Goal: Task Accomplishment & Management: Use online tool/utility

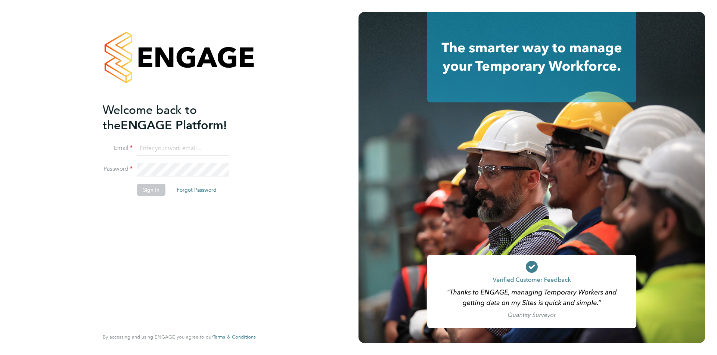
type input "[PERSON_NAME][EMAIL_ADDRESS][PERSON_NAME][DOMAIN_NAME]"
click at [162, 196] on li "Sign In Forgot Password" at bounding box center [176, 193] width 146 height 19
click at [158, 193] on button "Sign In" at bounding box center [151, 190] width 28 height 12
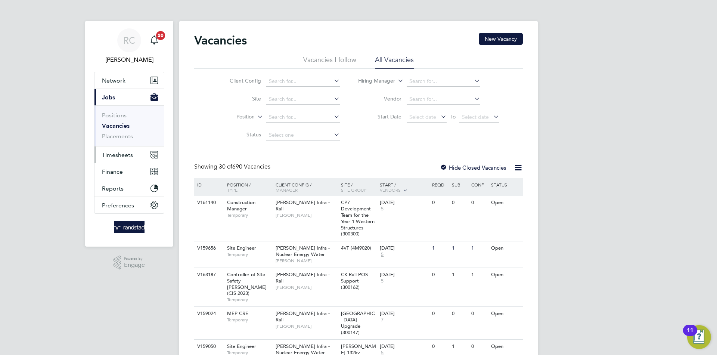
click at [144, 154] on button "Timesheets" at bounding box center [129, 154] width 69 height 16
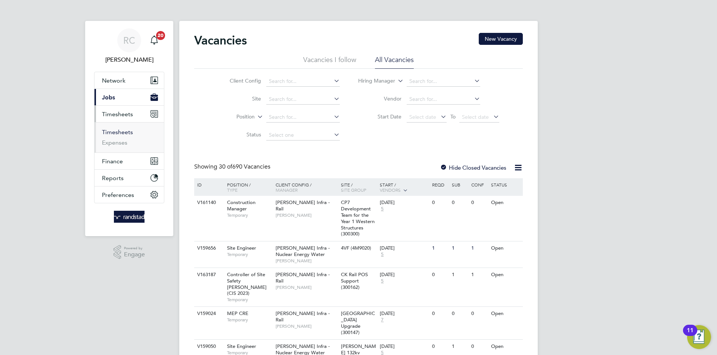
click at [118, 131] on link "Timesheets" at bounding box center [117, 132] width 31 height 7
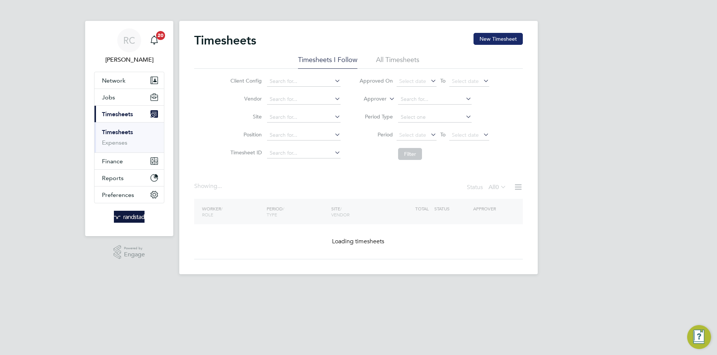
click at [509, 41] on button "New Timesheet" at bounding box center [498, 39] width 49 height 12
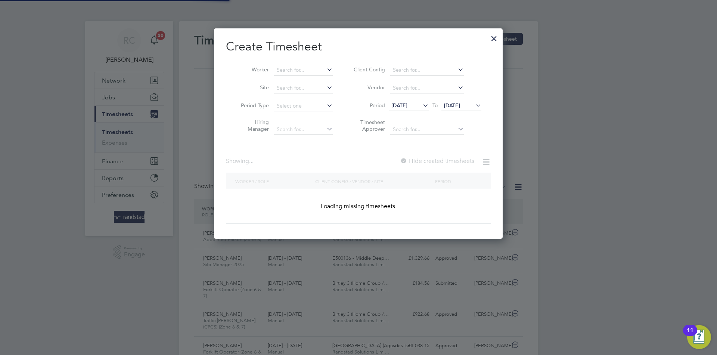
click at [518, 36] on div at bounding box center [358, 177] width 717 height 355
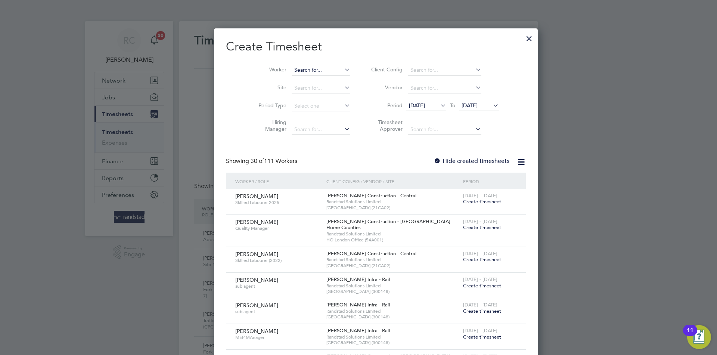
click at [295, 70] on input at bounding box center [321, 70] width 59 height 10
paste input "[PERSON_NAME]"
click at [299, 75] on li "[PERSON_NAME]" at bounding box center [321, 80] width 94 height 10
type input "[PERSON_NAME]"
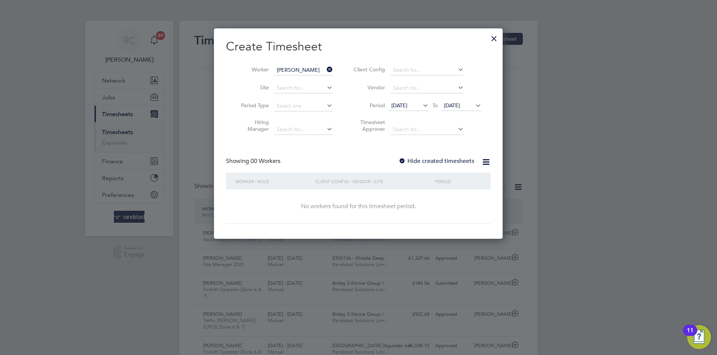
drag, startPoint x: 404, startPoint y: 164, endPoint x: 408, endPoint y: 155, distance: 9.4
click at [405, 163] on div at bounding box center [402, 161] width 7 height 7
click at [457, 108] on span "[DATE]" at bounding box center [462, 106] width 40 height 10
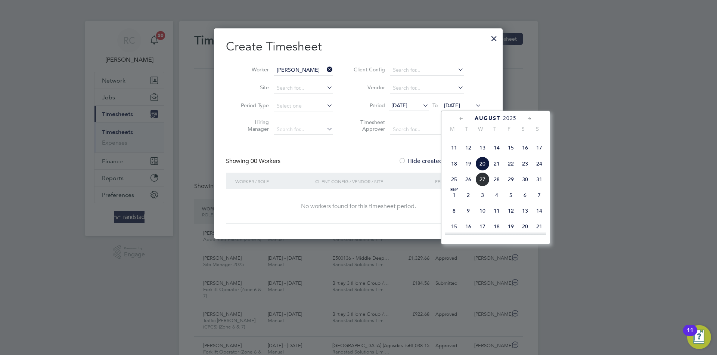
click at [497, 186] on span "28" at bounding box center [497, 179] width 14 height 14
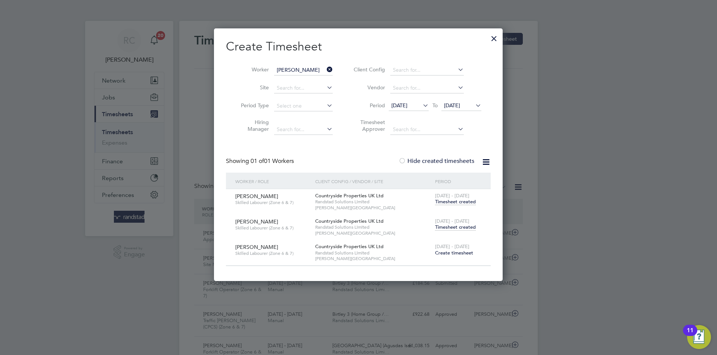
click at [456, 228] on span "Timesheet created" at bounding box center [455, 227] width 41 height 7
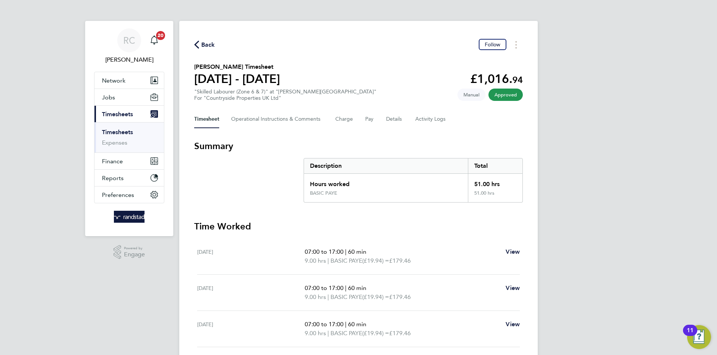
click at [210, 36] on div "Back Follow [PERSON_NAME] Timesheet [DATE] - [DATE] £1,016. 94 "Skilled Laboure…" at bounding box center [358, 279] width 359 height 516
click at [209, 39] on div "Back Follow" at bounding box center [358, 45] width 329 height 12
click at [209, 44] on span "Back" at bounding box center [208, 44] width 14 height 9
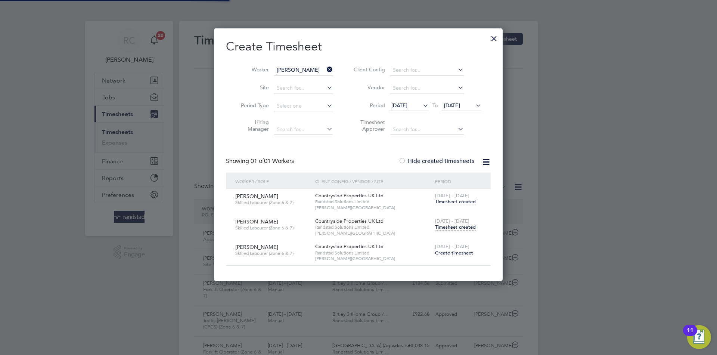
click at [316, 70] on input "[PERSON_NAME]" at bounding box center [303, 70] width 59 height 10
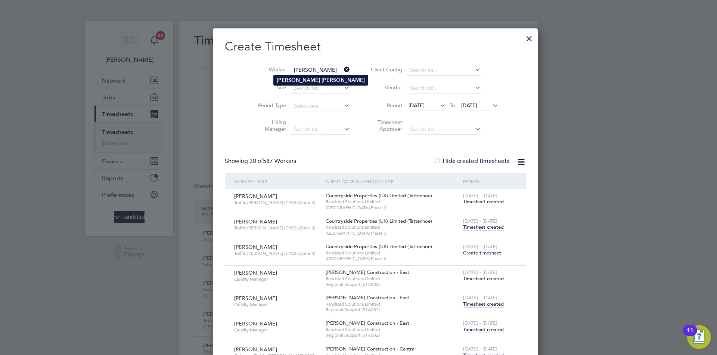
type input "[PERSON_NAME]"
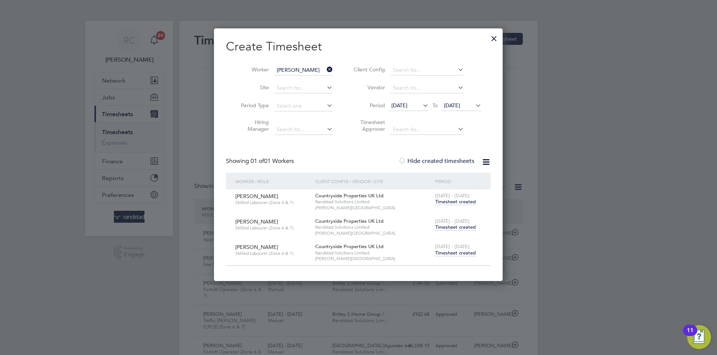
click at [455, 226] on span "Timesheet created" at bounding box center [455, 227] width 41 height 7
